Goal: Information Seeking & Learning: Check status

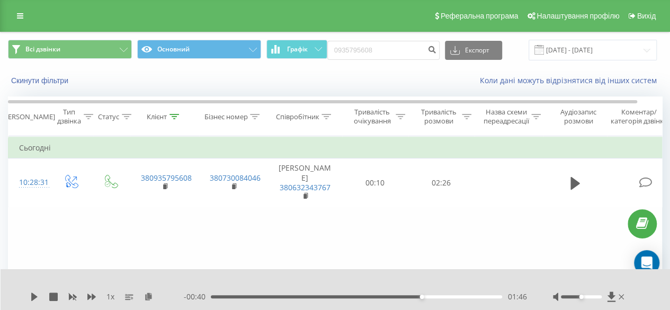
drag, startPoint x: 391, startPoint y: 45, endPoint x: 296, endPoint y: 34, distance: 96.0
click at [293, 37] on div "Всі дзвінки Основний Графік 0935795608 Експорт .csv .xls .xlsx 21.06.2025 - 21.…" at bounding box center [335, 50] width 669 height 36
click at [423, 46] on input "0975318630" at bounding box center [384, 50] width 112 height 19
type input "0975318630"
click at [433, 51] on icon "submit" at bounding box center [432, 48] width 9 height 6
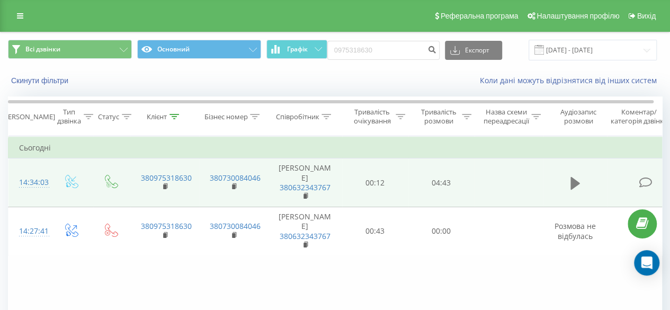
click at [572, 183] on icon at bounding box center [576, 183] width 10 height 13
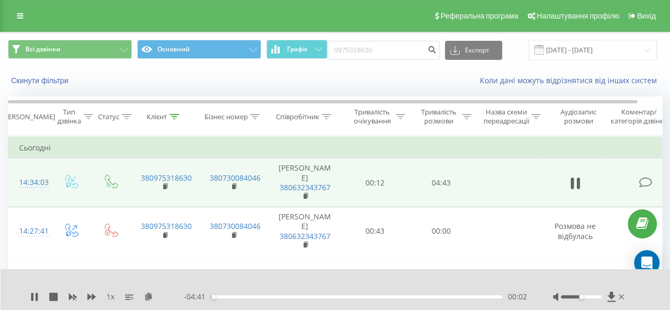
click at [232, 297] on div "00:02" at bounding box center [356, 296] width 291 height 3
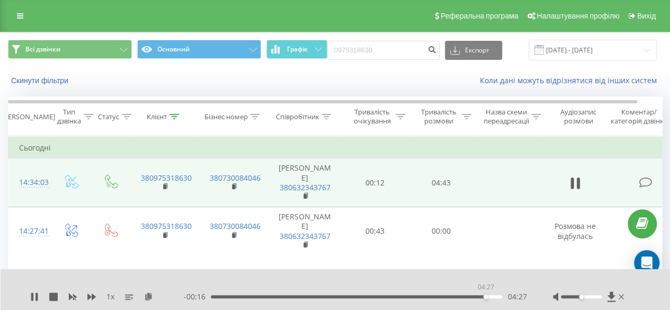
click at [485, 298] on div "04:27" at bounding box center [356, 296] width 291 height 3
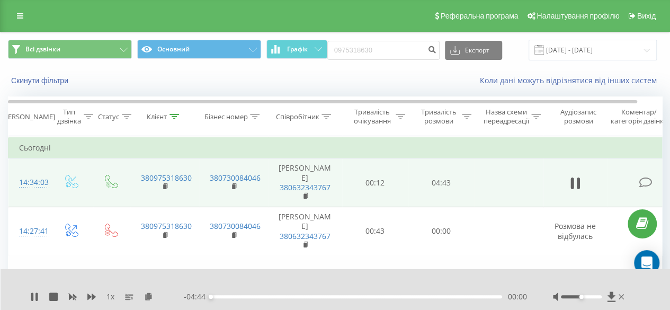
click at [492, 297] on div "00:00" at bounding box center [356, 296] width 291 height 3
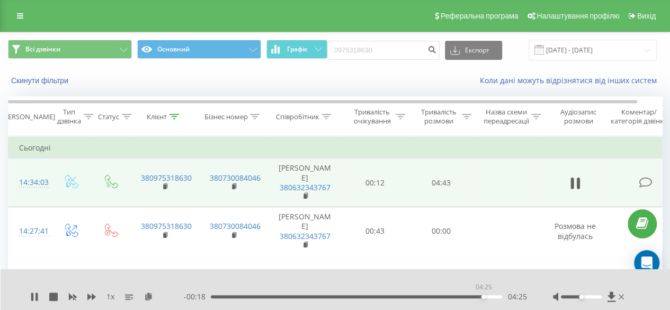
click at [483, 297] on div "04:25" at bounding box center [356, 296] width 291 height 3
click at [470, 298] on div "04:12" at bounding box center [356, 296] width 291 height 3
click at [36, 298] on icon at bounding box center [37, 297] width 2 height 8
